Goal: Task Accomplishment & Management: Manage account settings

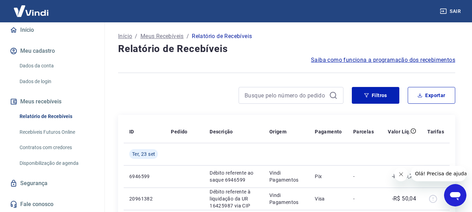
scroll to position [73, 0]
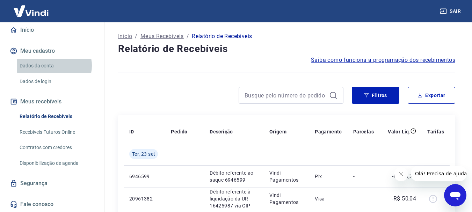
click at [53, 66] on link "Dados da conta" at bounding box center [56, 66] width 79 height 14
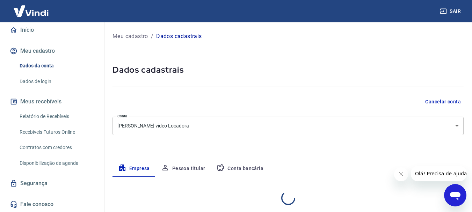
select select "RJ"
select select "business"
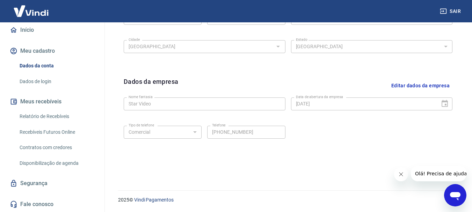
click at [45, 85] on link "Dados de login" at bounding box center [56, 81] width 79 height 14
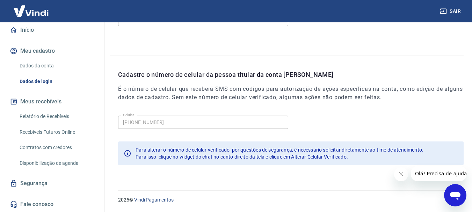
scroll to position [236, 0]
click at [38, 54] on button "Meu cadastro" at bounding box center [52, 50] width 88 height 15
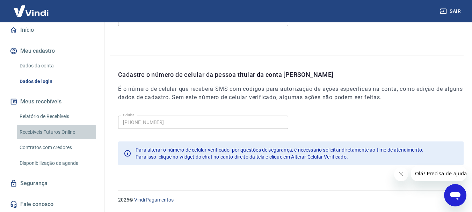
click at [60, 134] on link "Recebíveis Futuros Online" at bounding box center [56, 132] width 79 height 14
